Goal: Task Accomplishment & Management: Complete application form

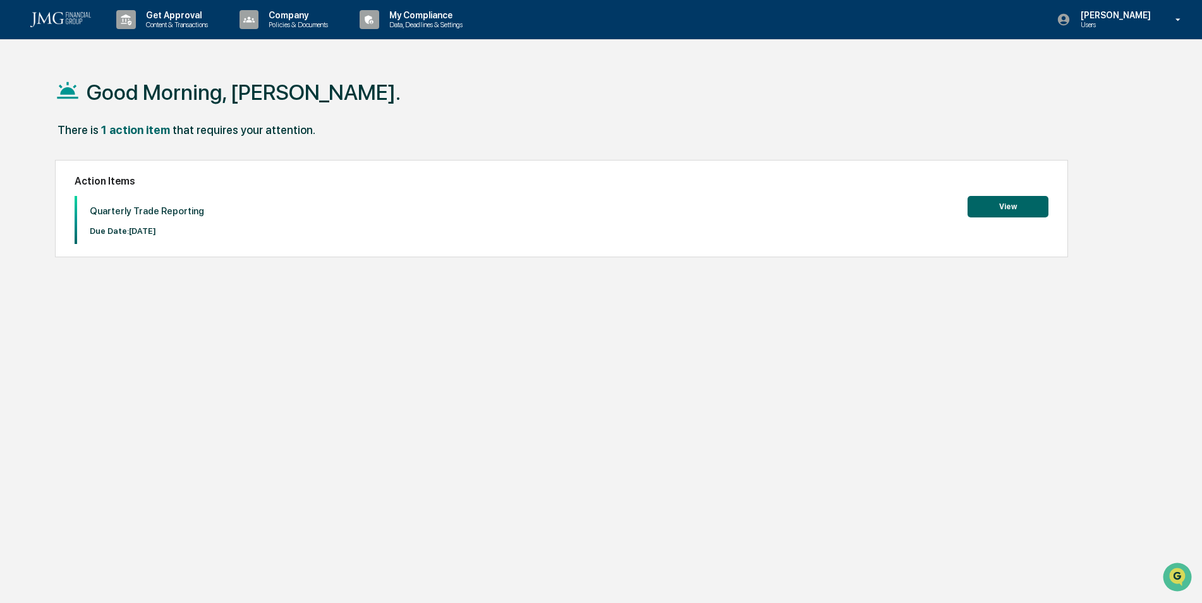
click at [1006, 206] on button "View" at bounding box center [1008, 206] width 81 height 21
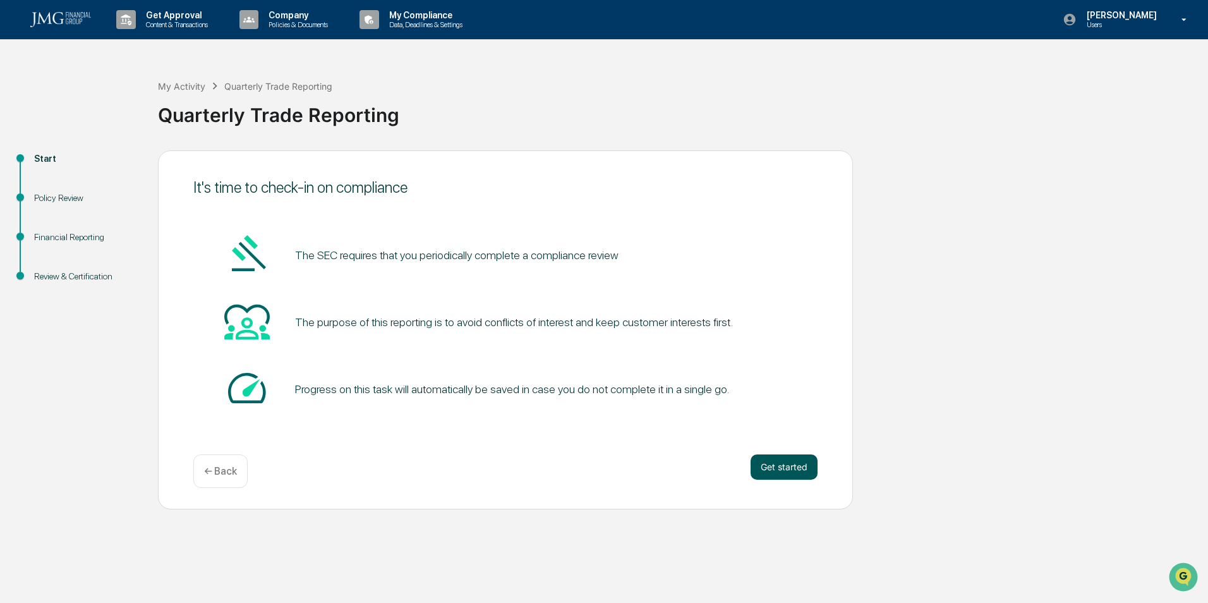
click at [785, 465] on button "Get started" at bounding box center [784, 466] width 67 height 25
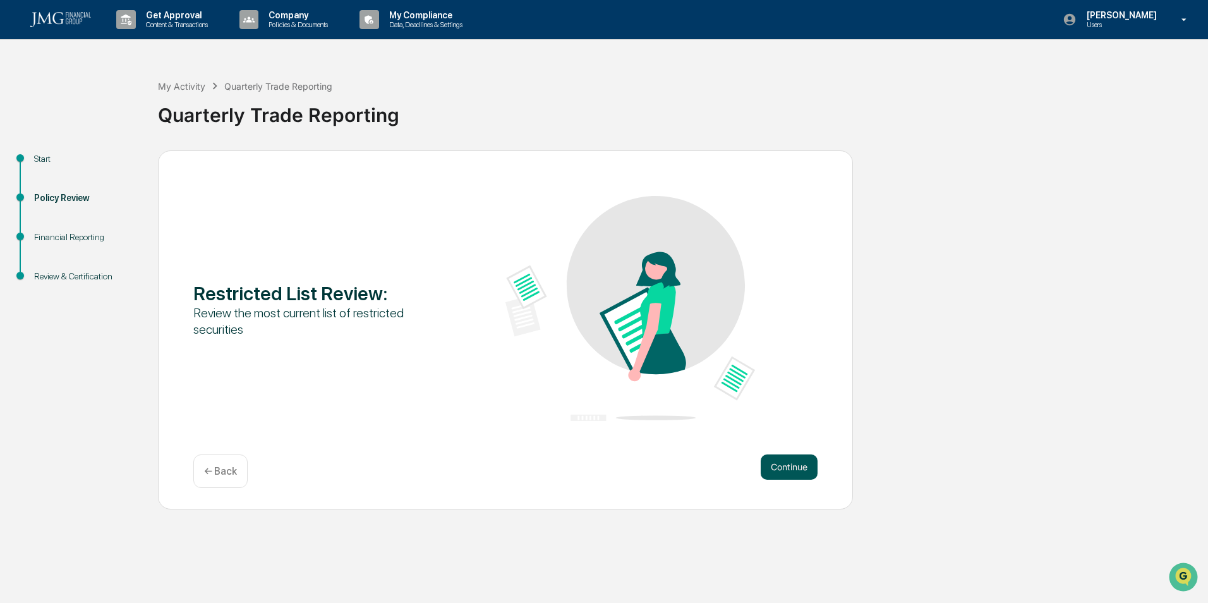
click at [784, 466] on button "Continue" at bounding box center [789, 466] width 57 height 25
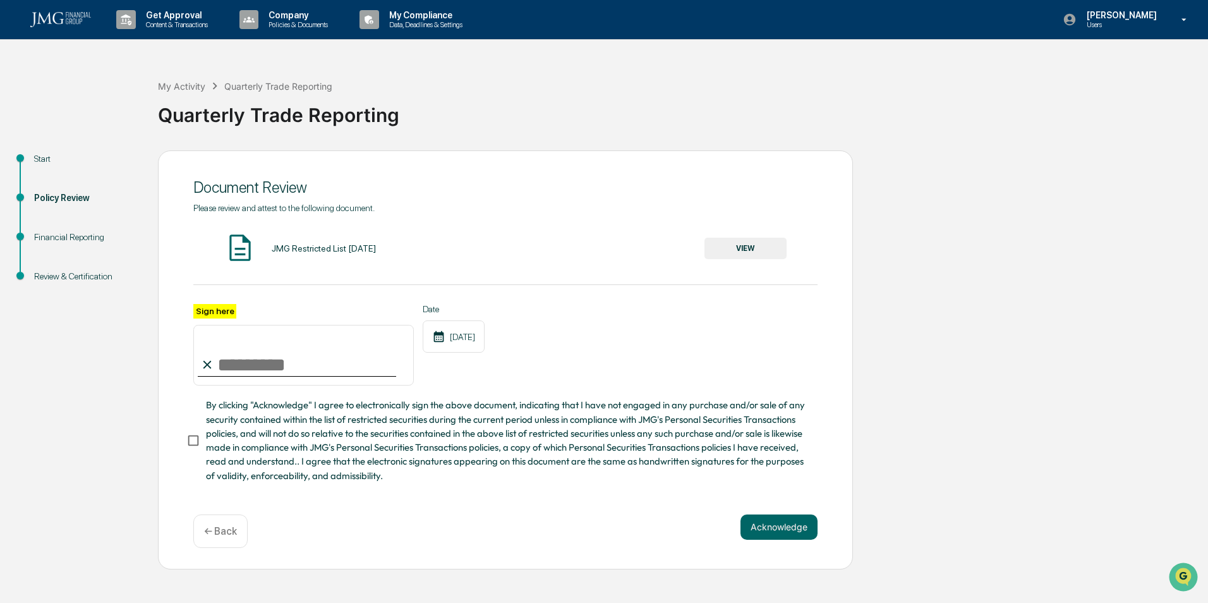
click at [756, 246] on button "VIEW" at bounding box center [746, 248] width 82 height 21
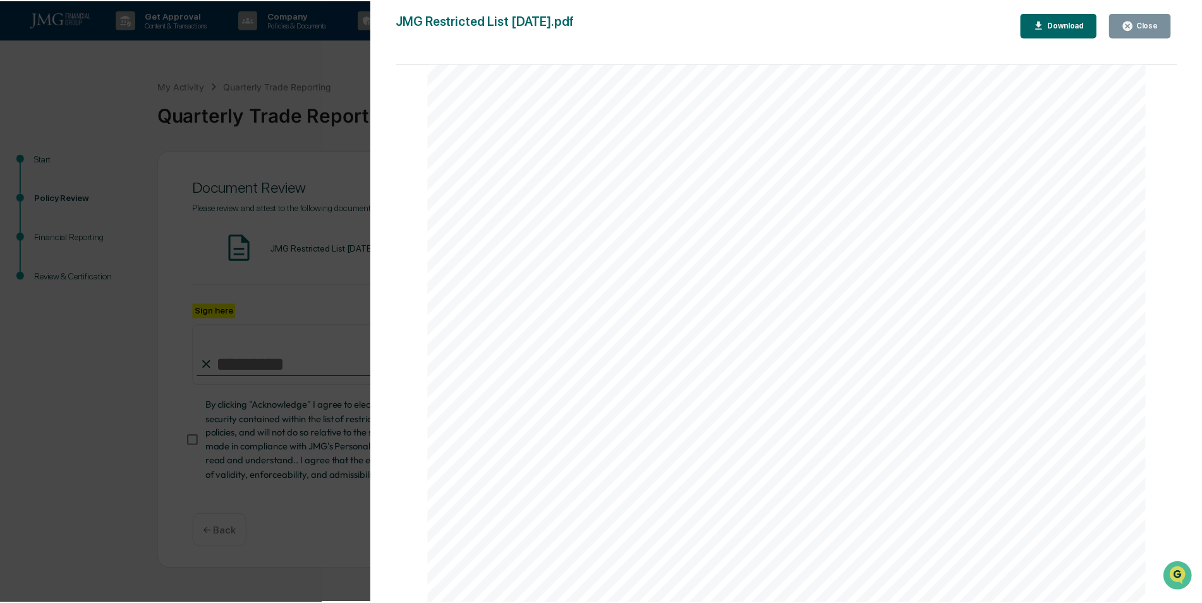
scroll to position [2370, 0]
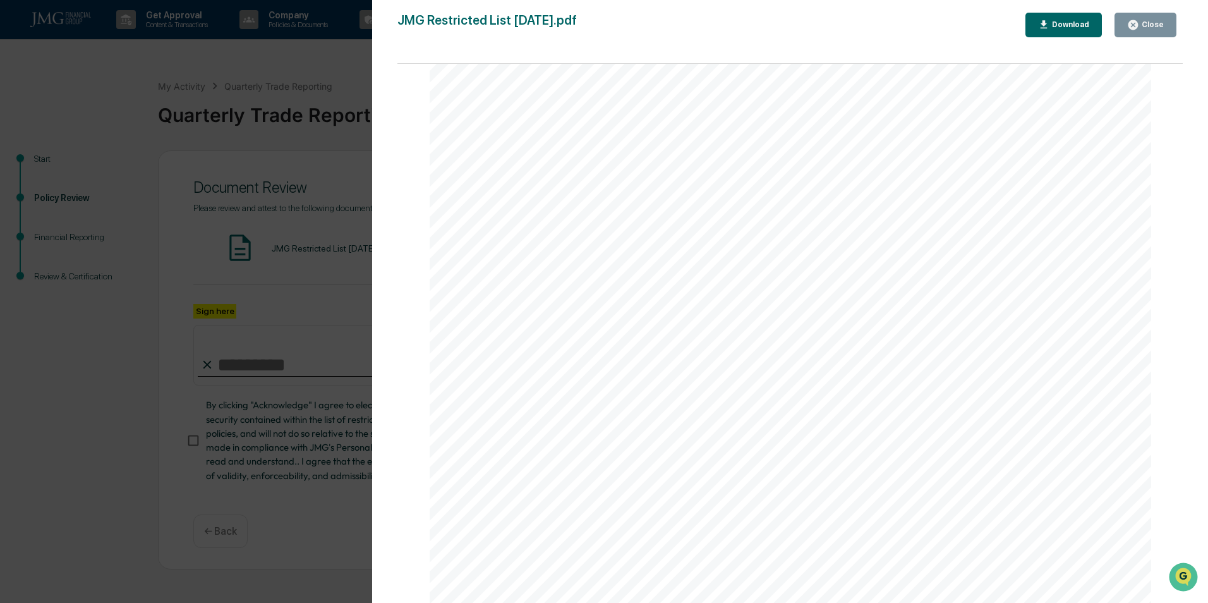
click at [1149, 25] on div "Close" at bounding box center [1151, 24] width 25 height 9
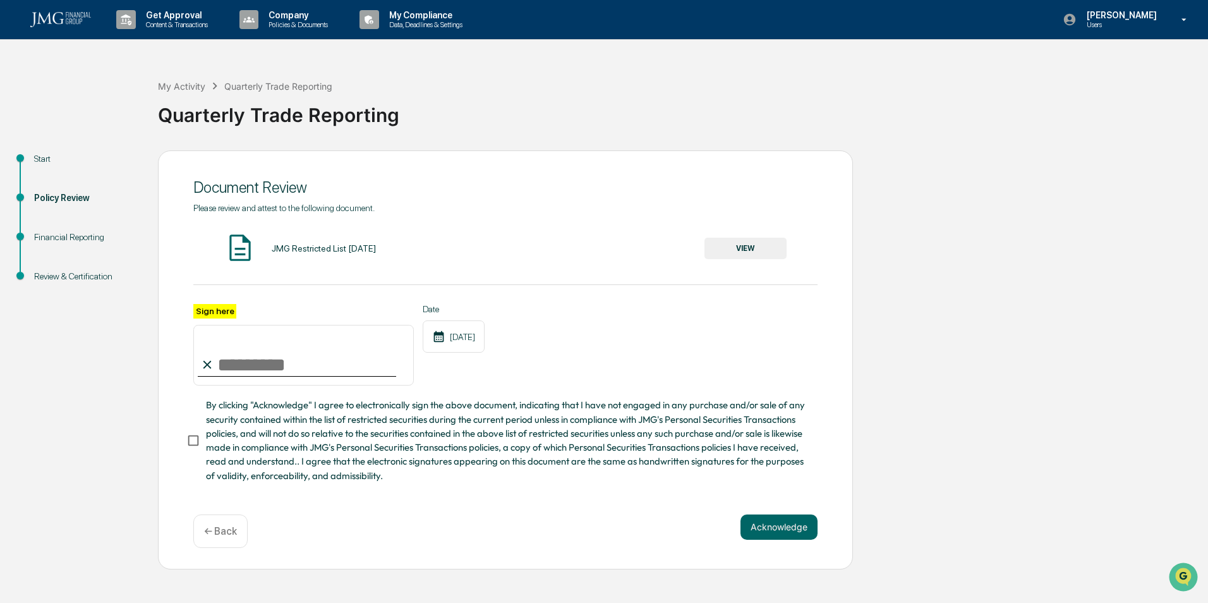
click at [231, 365] on input "Sign here" at bounding box center [303, 355] width 221 height 61
type input "*"
type input "**********"
click at [769, 536] on button "Acknowledge" at bounding box center [779, 526] width 77 height 25
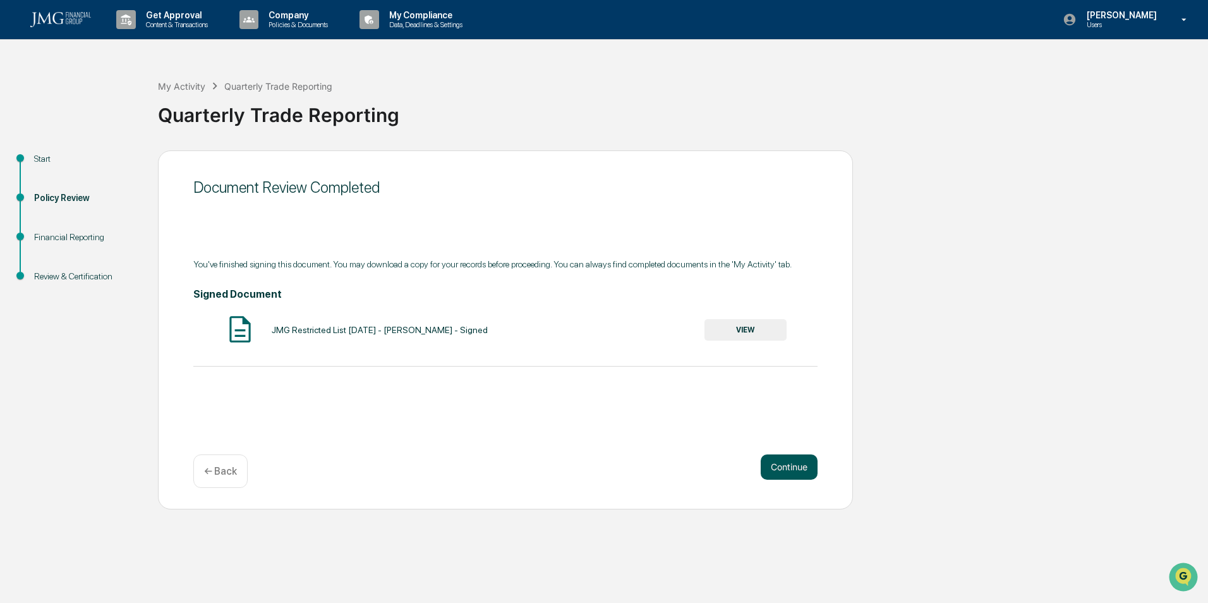
click at [791, 467] on button "Continue" at bounding box center [789, 466] width 57 height 25
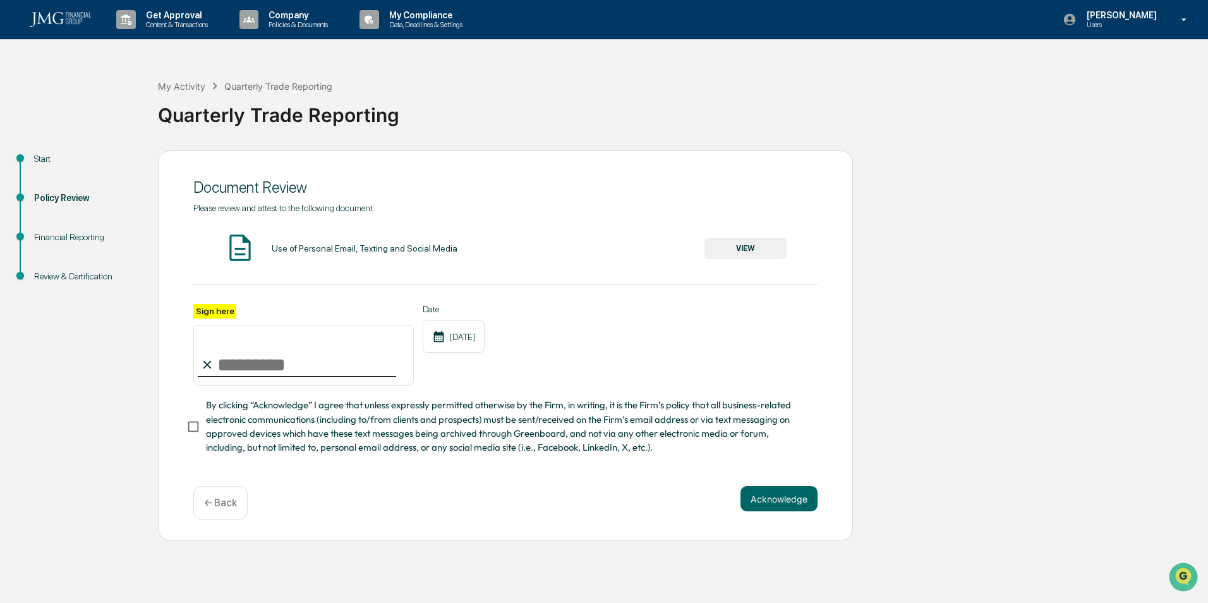
click at [219, 363] on input "Sign here" at bounding box center [303, 355] width 221 height 61
type input "**********"
click at [789, 507] on button "Acknowledge" at bounding box center [779, 498] width 77 height 25
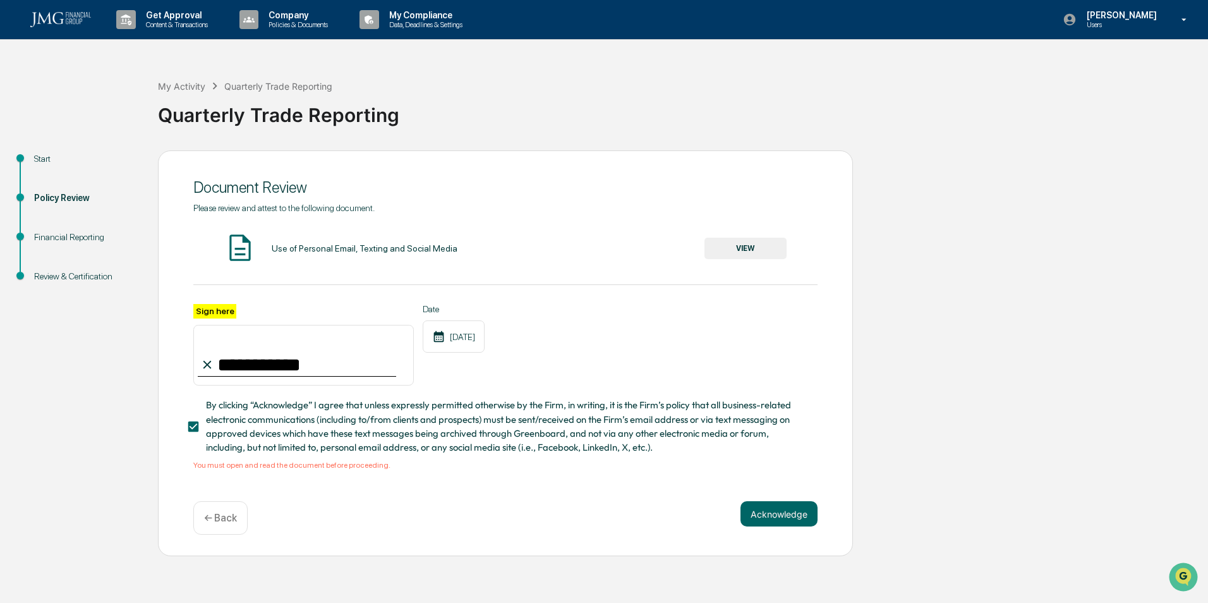
click at [747, 247] on button "VIEW" at bounding box center [746, 248] width 82 height 21
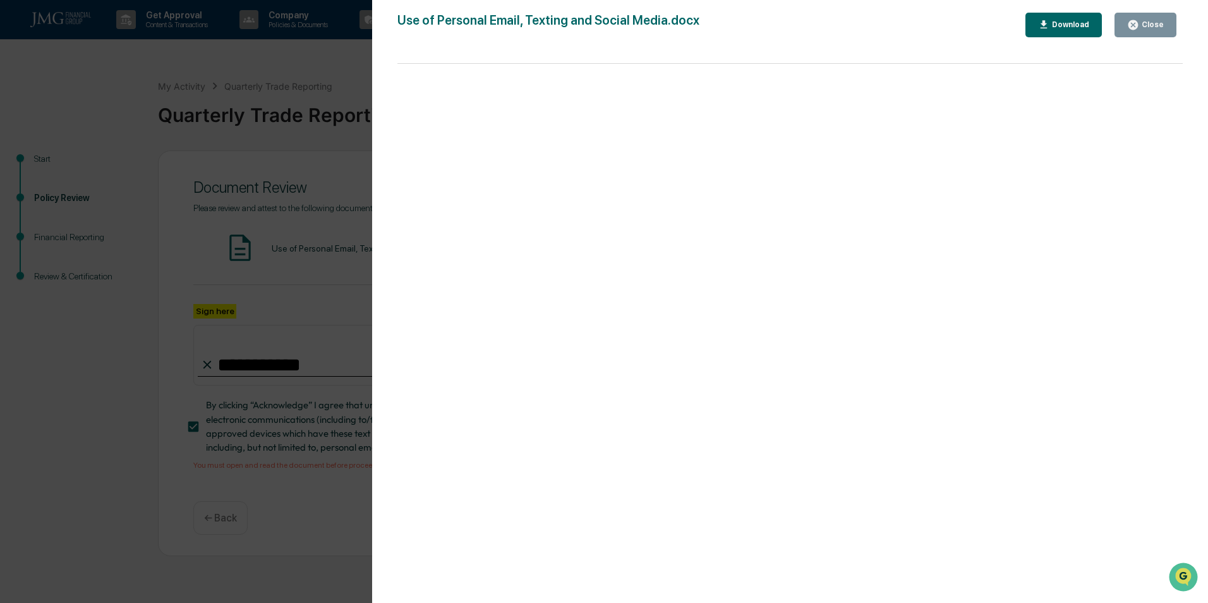
click at [1134, 24] on icon "button" at bounding box center [1133, 24] width 9 height 9
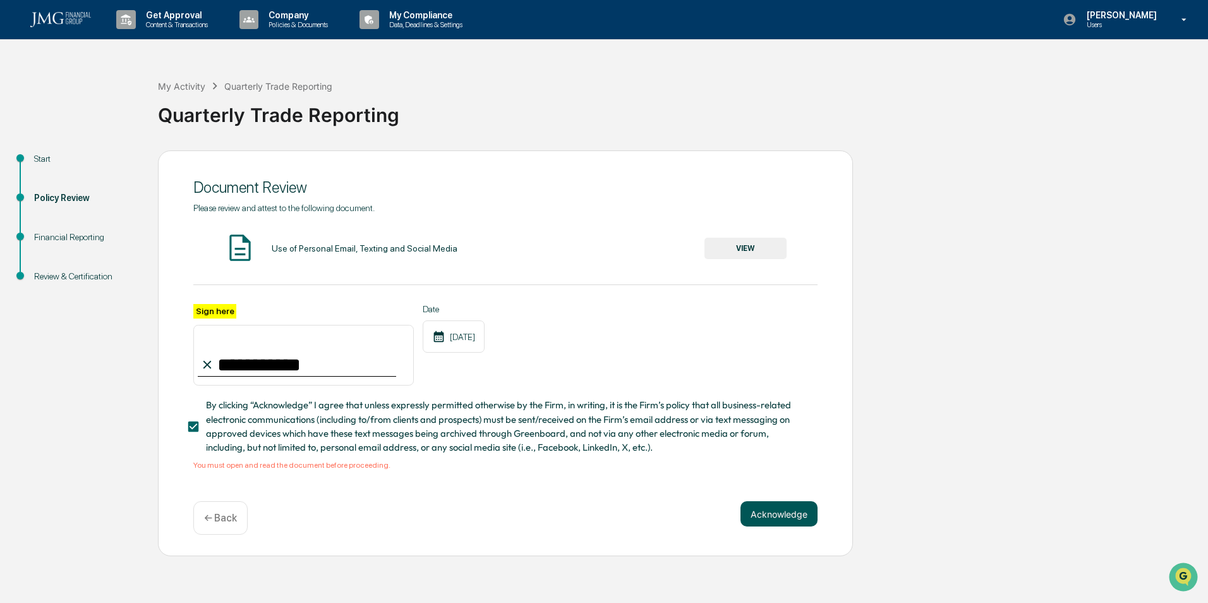
click at [774, 520] on button "Acknowledge" at bounding box center [779, 513] width 77 height 25
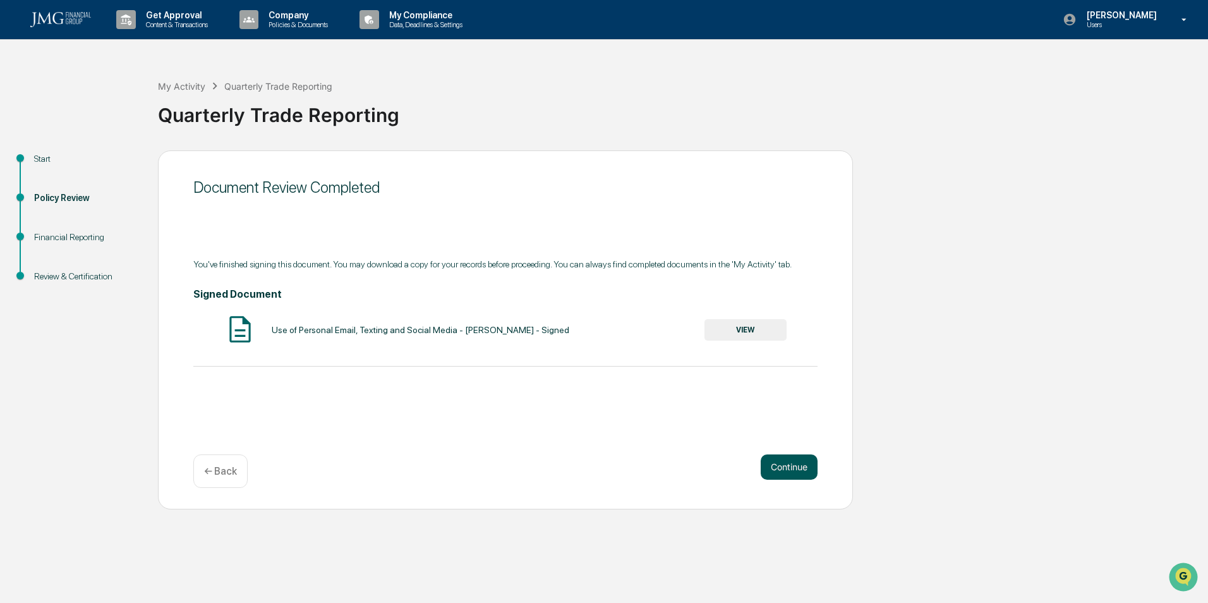
click at [791, 466] on button "Continue" at bounding box center [789, 466] width 57 height 25
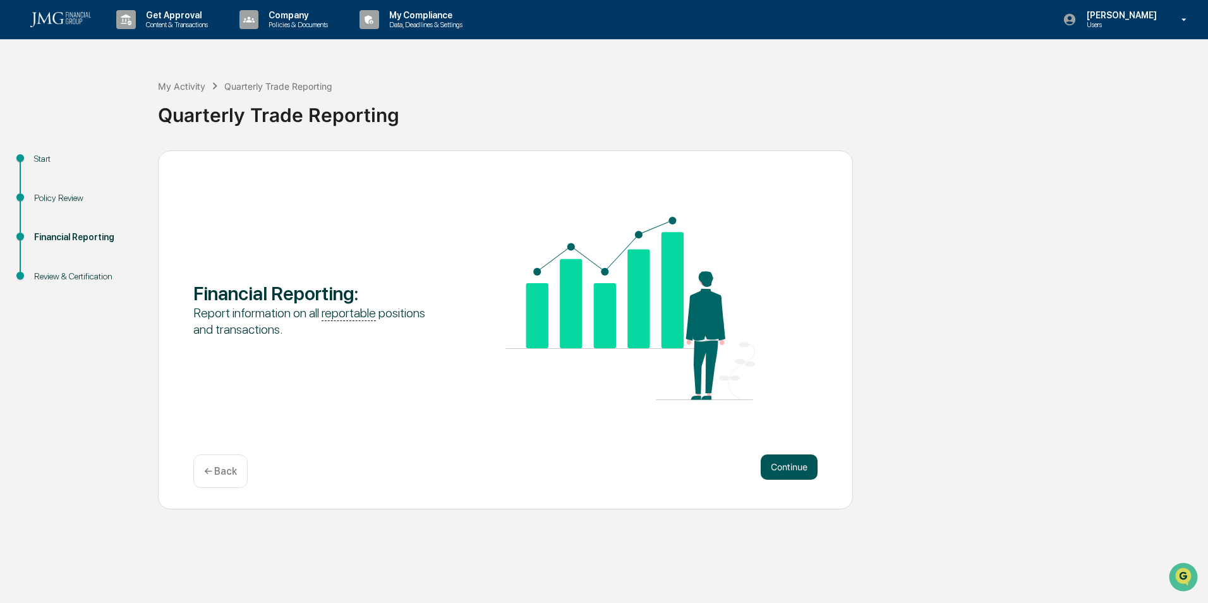
click at [781, 470] on button "Continue" at bounding box center [789, 466] width 57 height 25
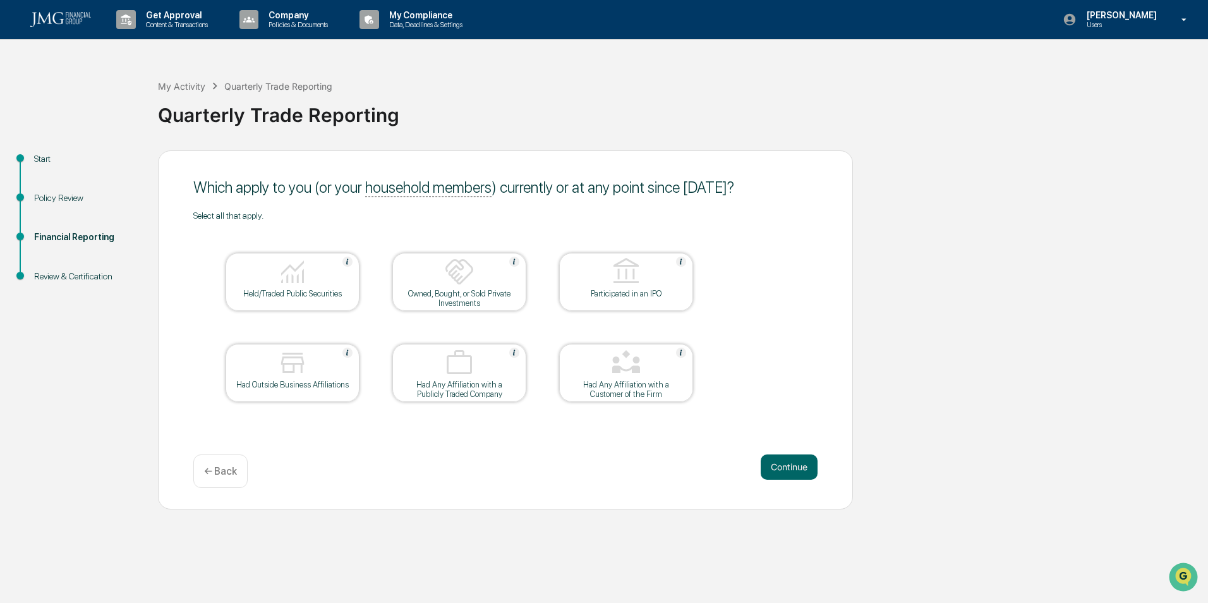
click at [303, 284] on img at bounding box center [292, 272] width 30 height 30
click at [784, 472] on button "Continue" at bounding box center [789, 466] width 57 height 25
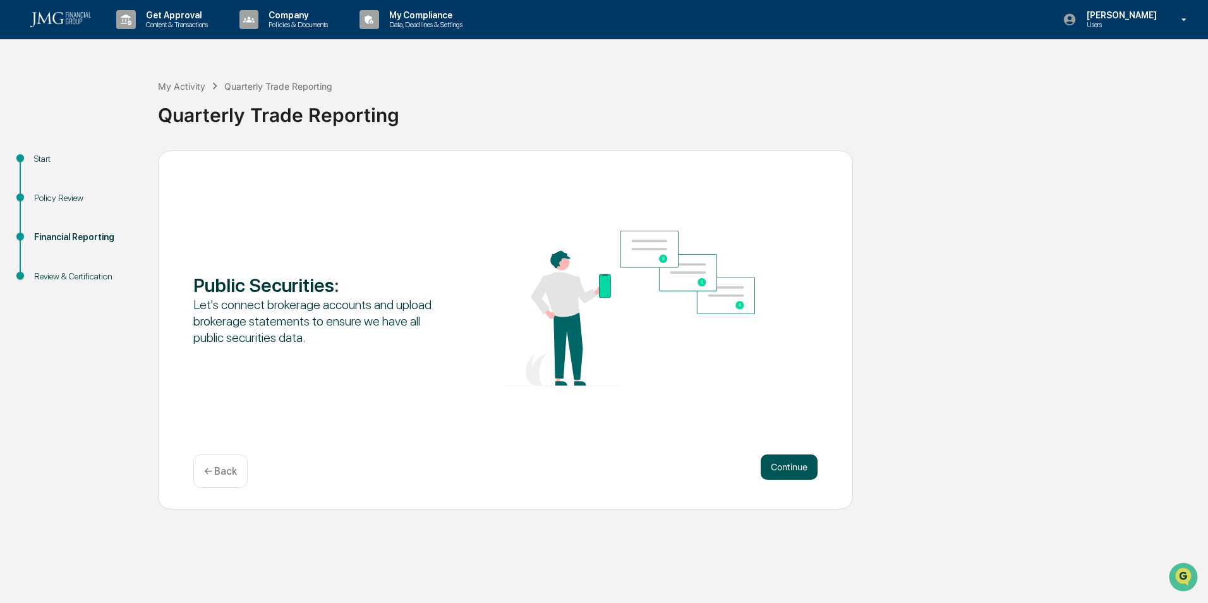
click at [801, 460] on button "Continue" at bounding box center [789, 466] width 57 height 25
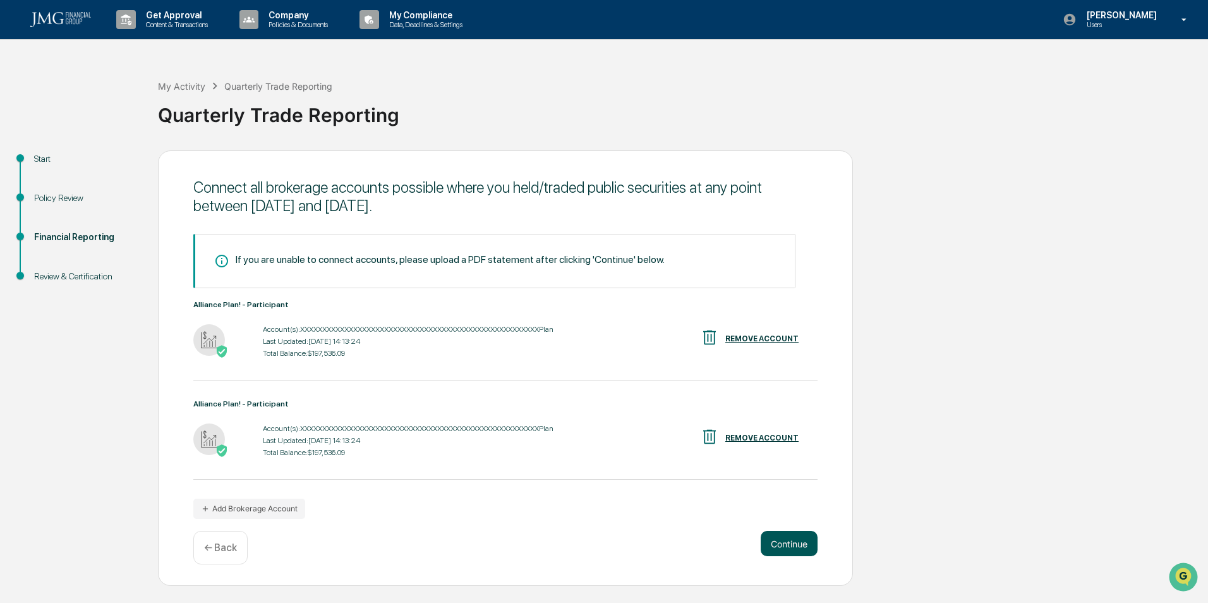
click at [779, 536] on button "Continue" at bounding box center [789, 543] width 57 height 25
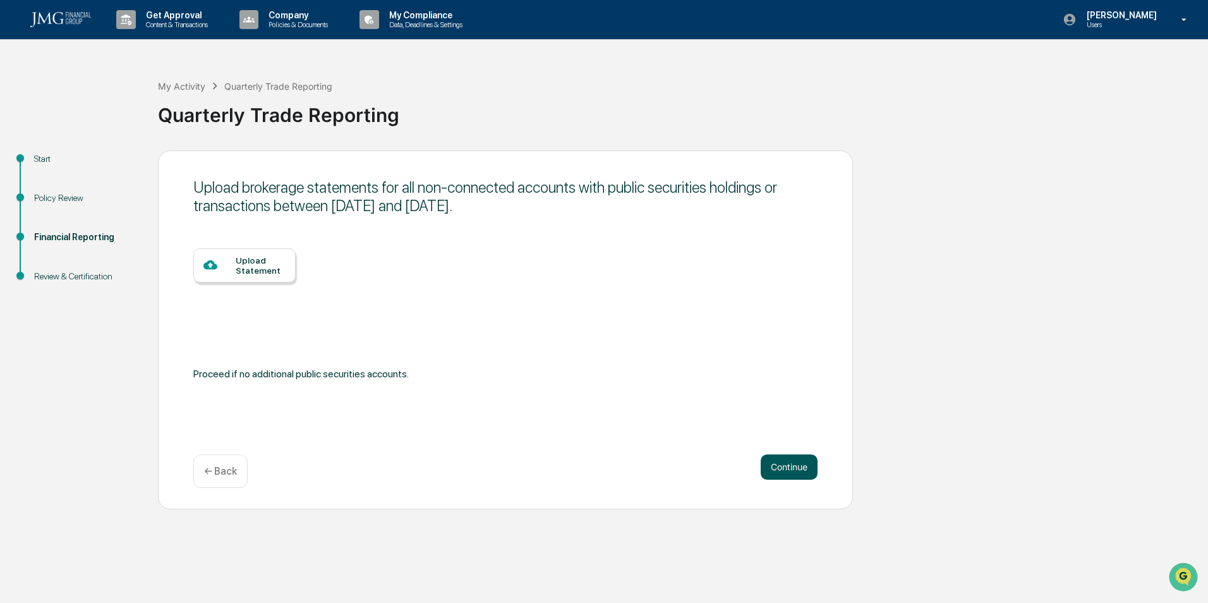
click at [782, 461] on button "Continue" at bounding box center [789, 466] width 57 height 25
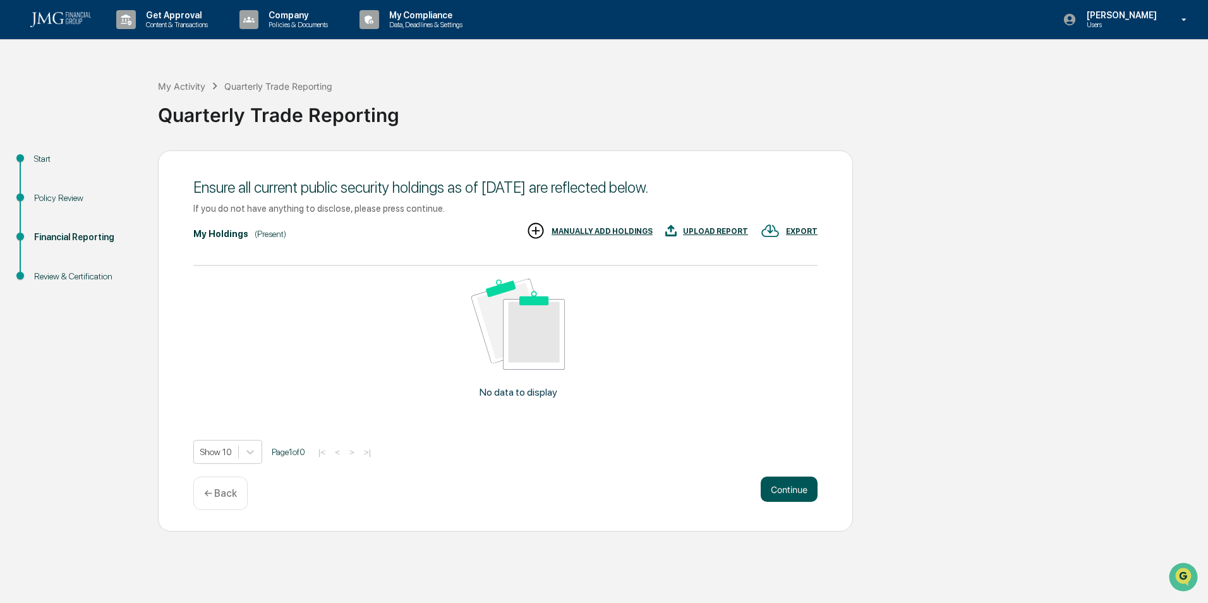
click at [784, 487] on button "Continue" at bounding box center [789, 489] width 57 height 25
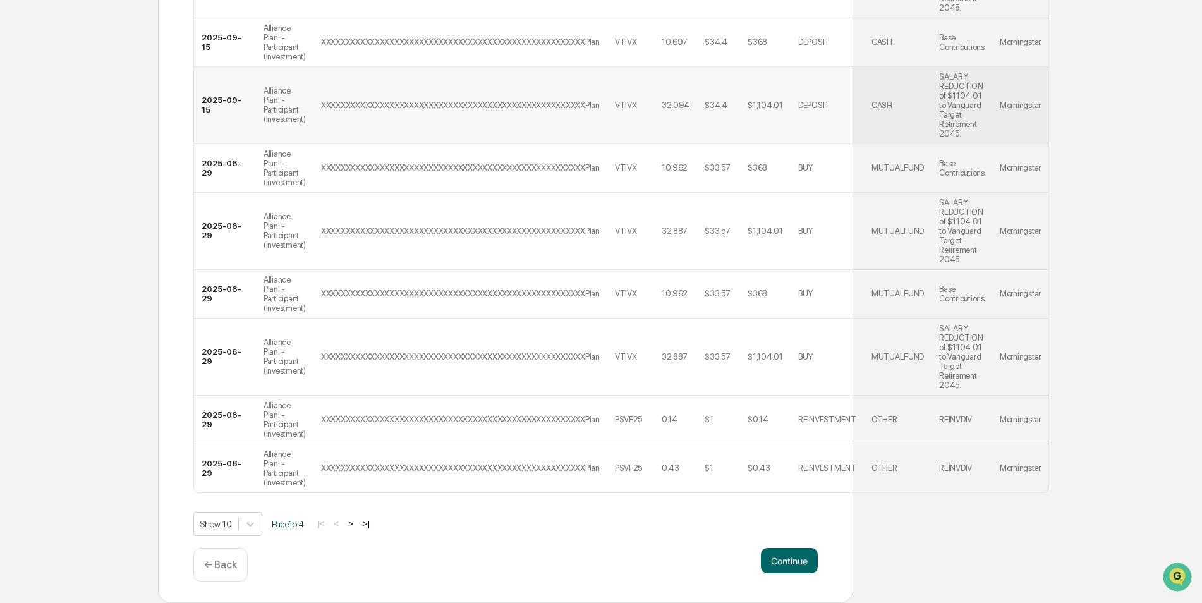
scroll to position [410, 0]
click at [787, 562] on button "Continue" at bounding box center [789, 560] width 57 height 25
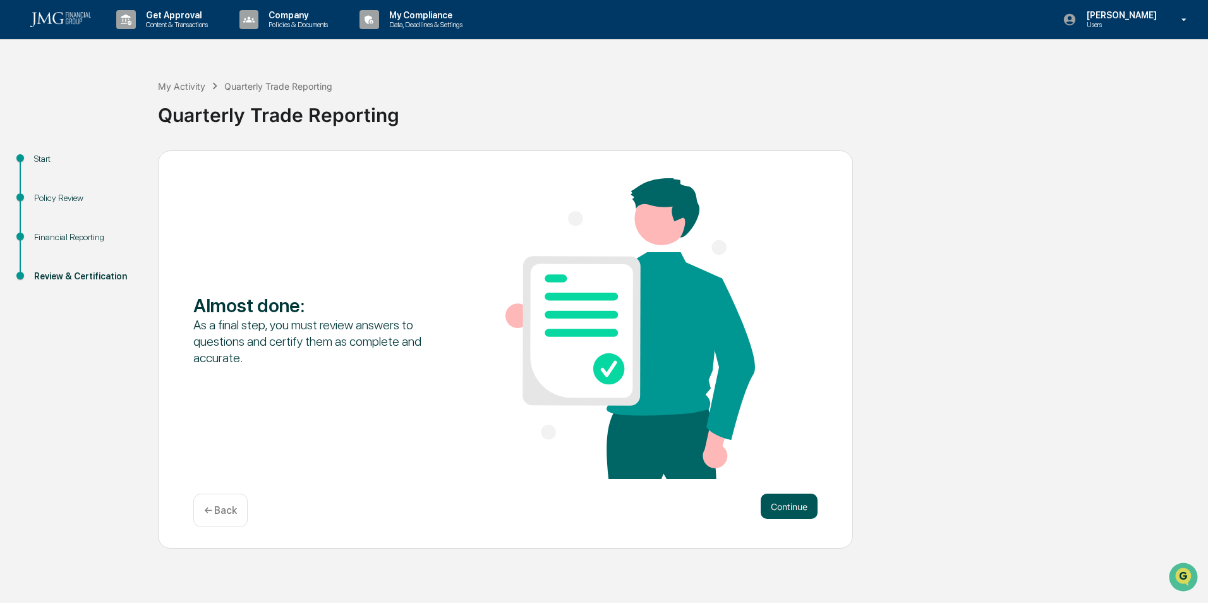
click at [786, 503] on button "Continue" at bounding box center [789, 506] width 57 height 25
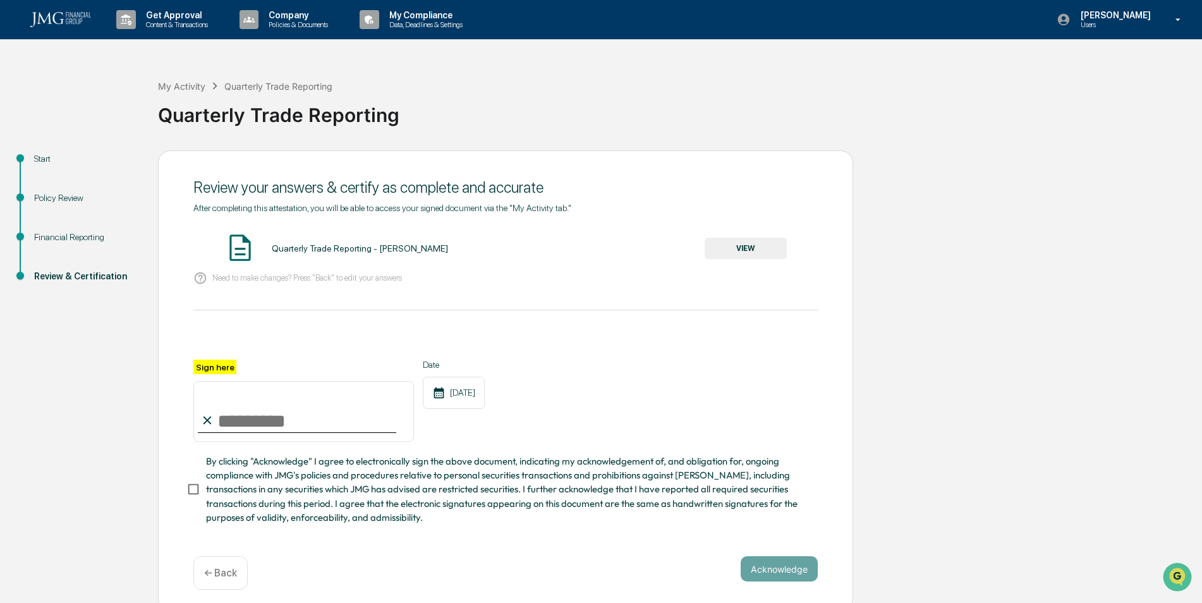
click at [272, 412] on input "Sign here" at bounding box center [303, 411] width 221 height 61
type input "**********"
click at [768, 571] on button "Acknowledge" at bounding box center [779, 568] width 77 height 25
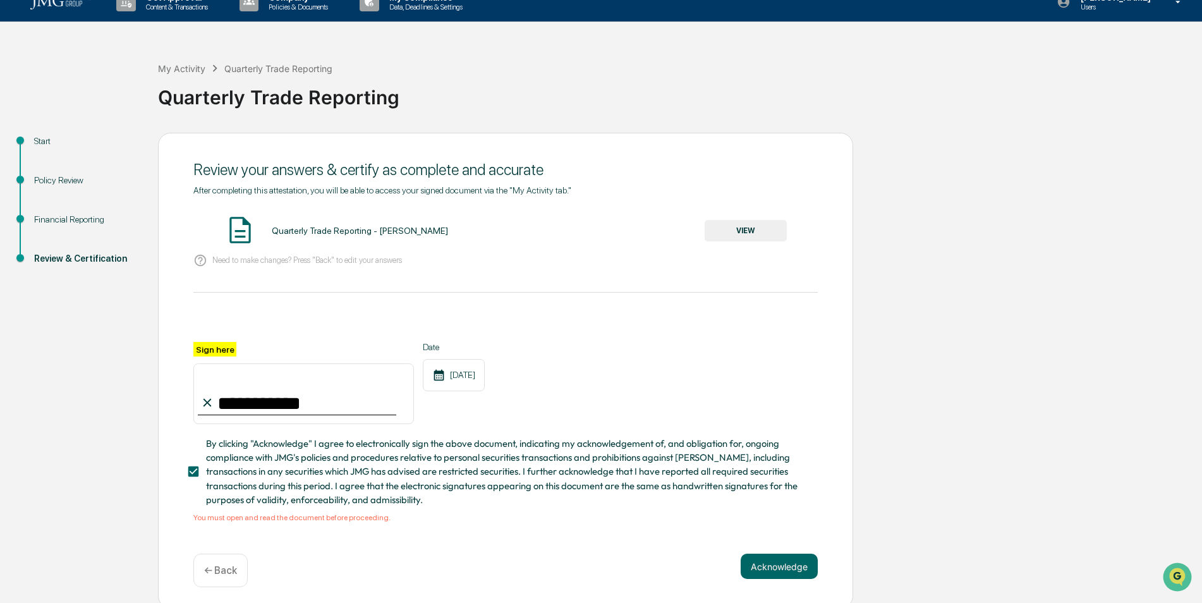
scroll to position [27, 0]
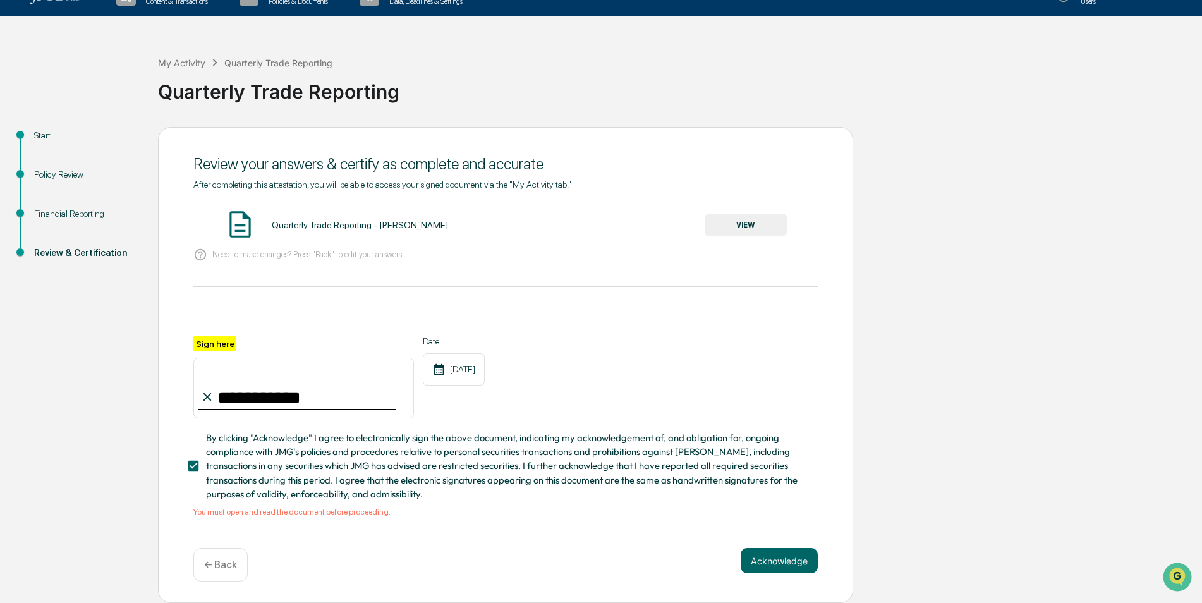
click at [740, 218] on button "VIEW" at bounding box center [746, 224] width 82 height 21
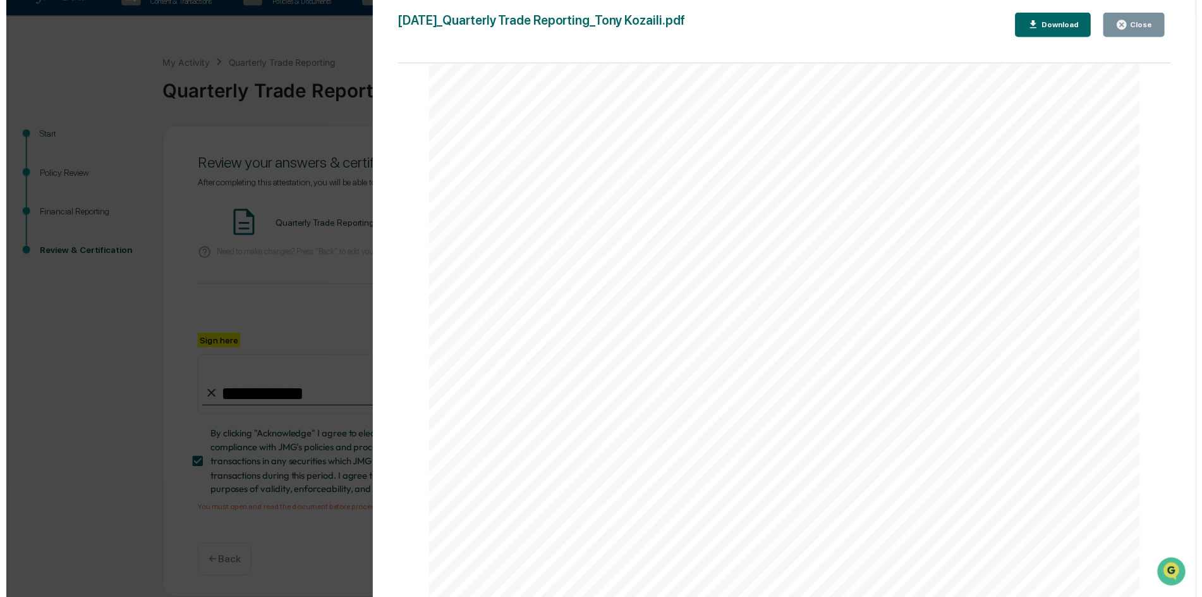
scroll to position [3239, 0]
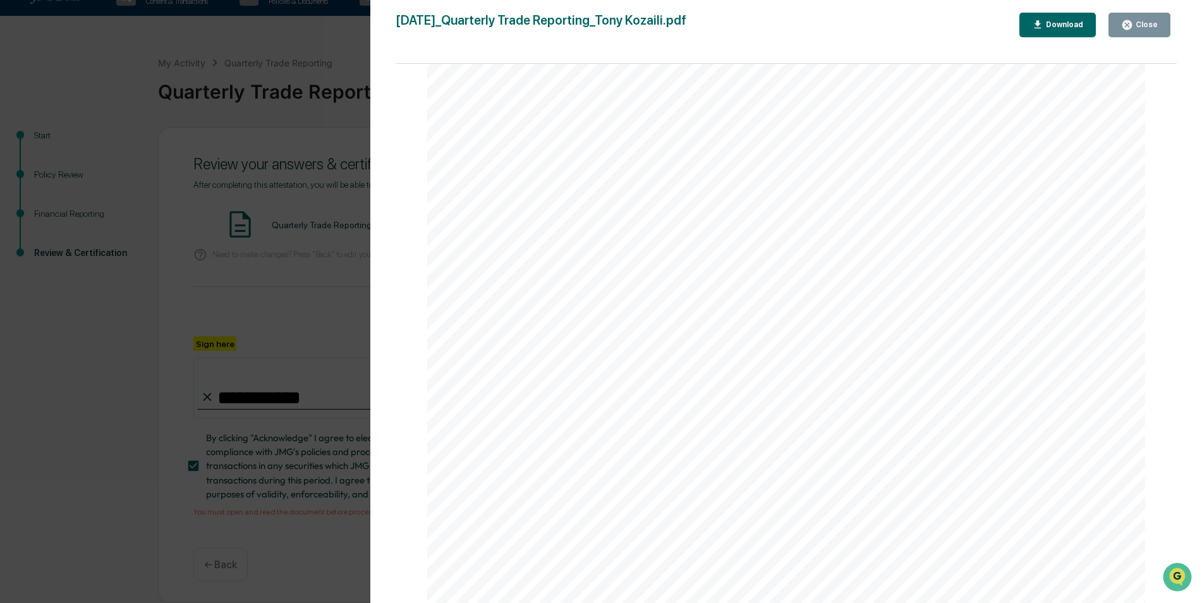
click at [1129, 18] on button "Close" at bounding box center [1140, 25] width 62 height 25
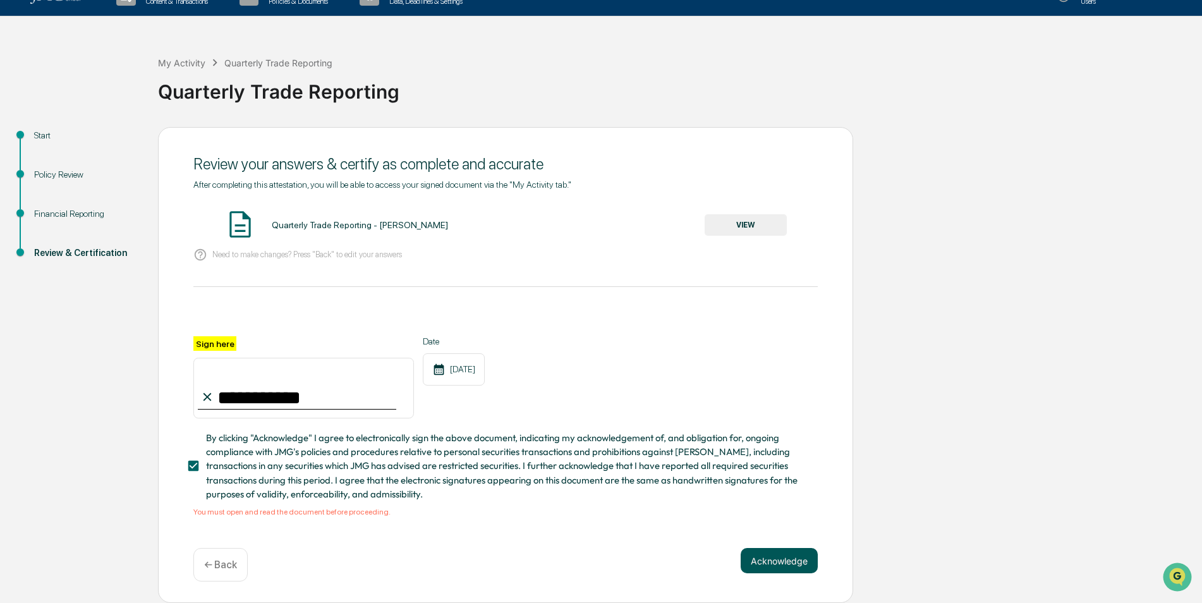
click at [778, 559] on button "Acknowledge" at bounding box center [779, 560] width 77 height 25
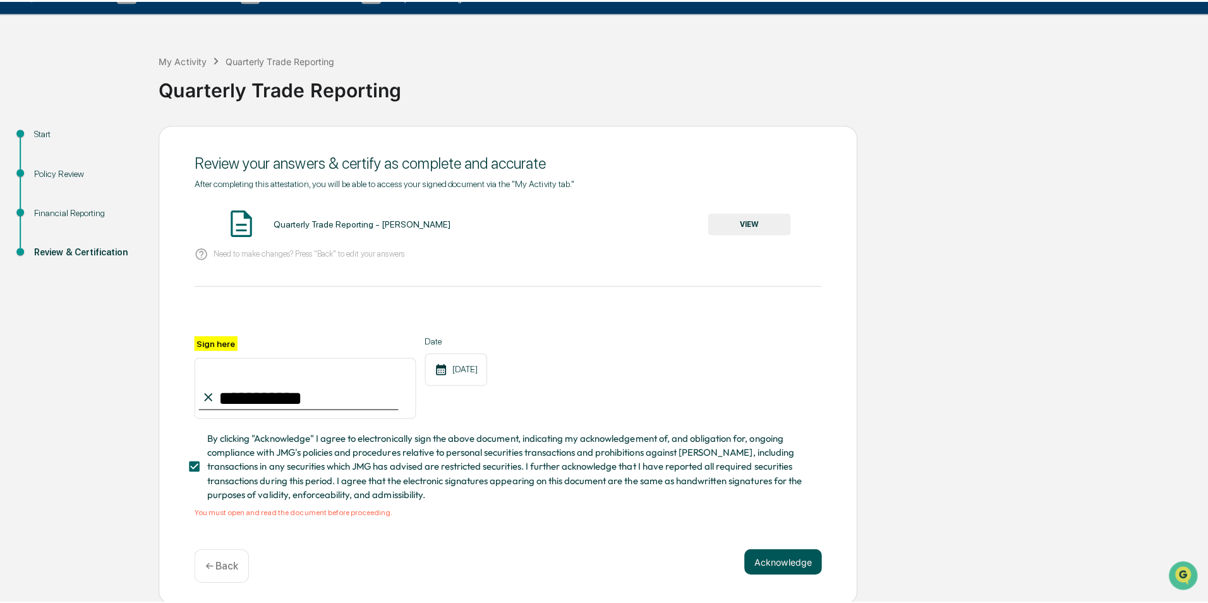
scroll to position [0, 0]
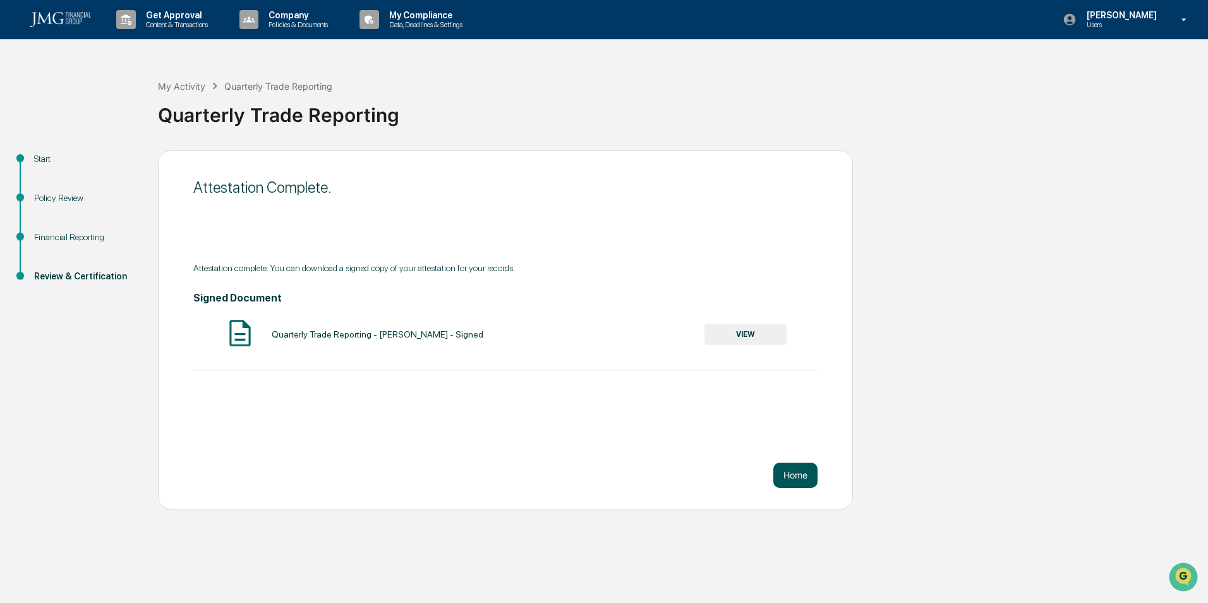
click at [785, 473] on button "Home" at bounding box center [796, 475] width 44 height 25
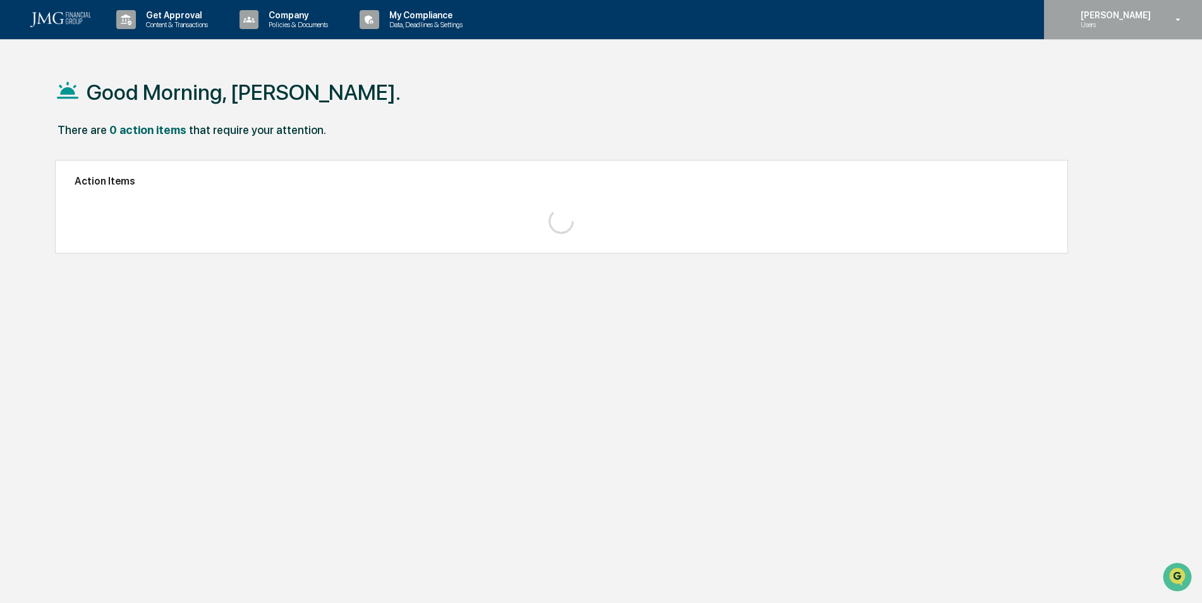
click at [1167, 19] on icon at bounding box center [1178, 20] width 22 height 12
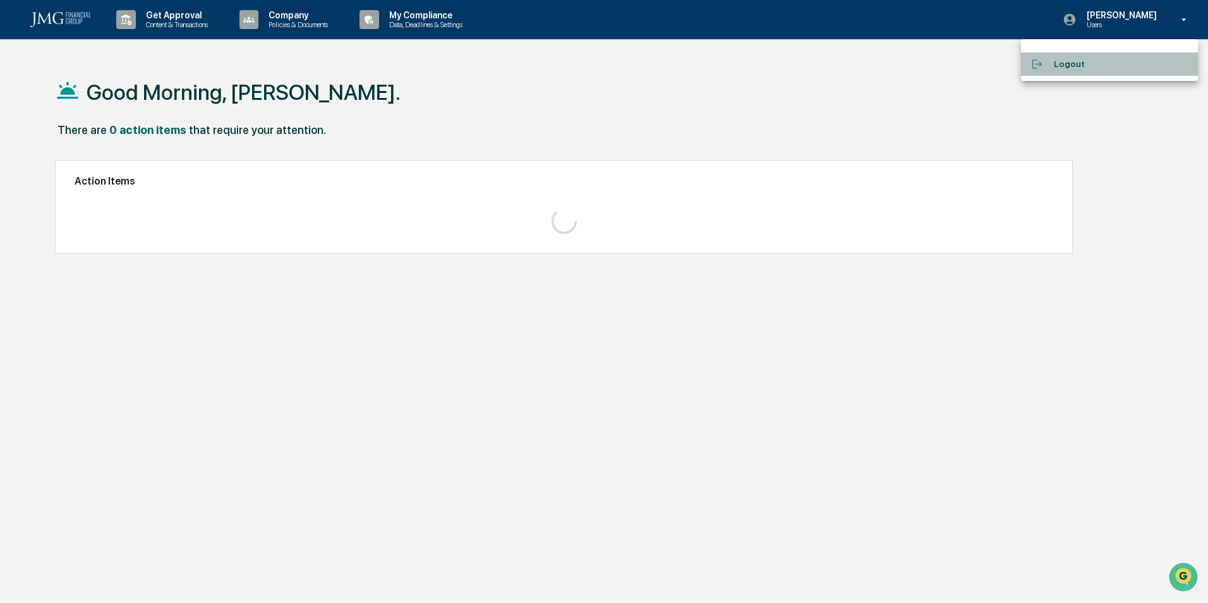
click at [1059, 62] on li "Logout" at bounding box center [1109, 63] width 177 height 23
